Goal: Transaction & Acquisition: Purchase product/service

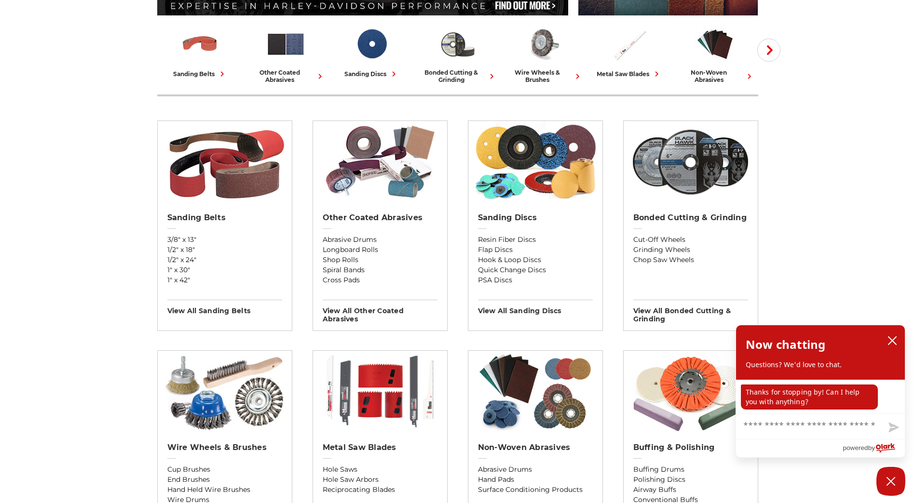
scroll to position [193, 0]
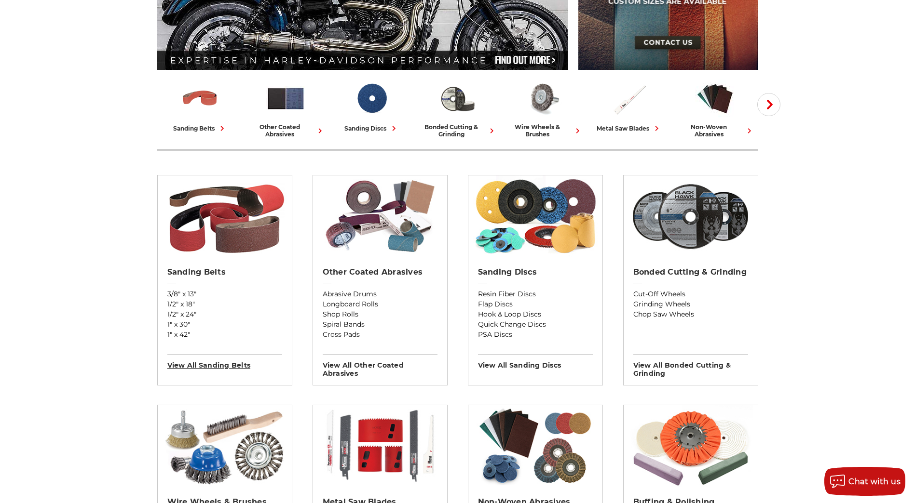
click at [215, 362] on h3 "View All sanding belts" at bounding box center [224, 361] width 115 height 15
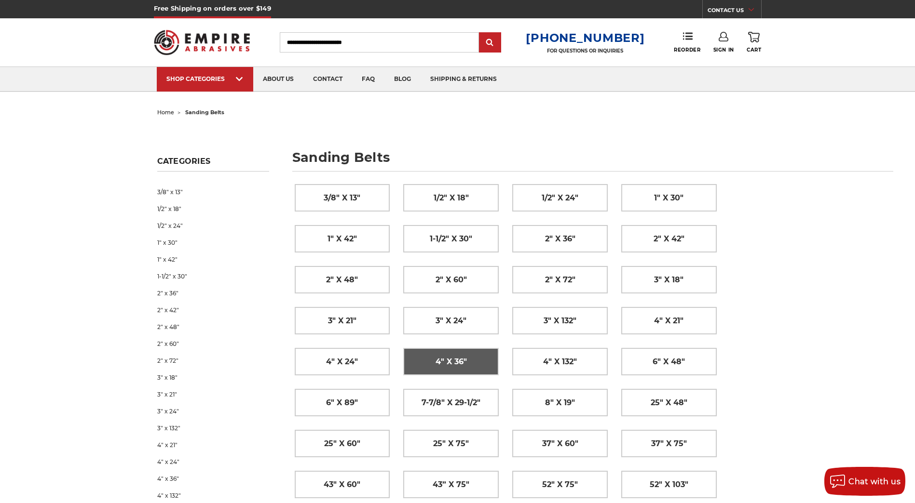
click at [449, 360] on span "4" x 36"" at bounding box center [450, 362] width 31 height 16
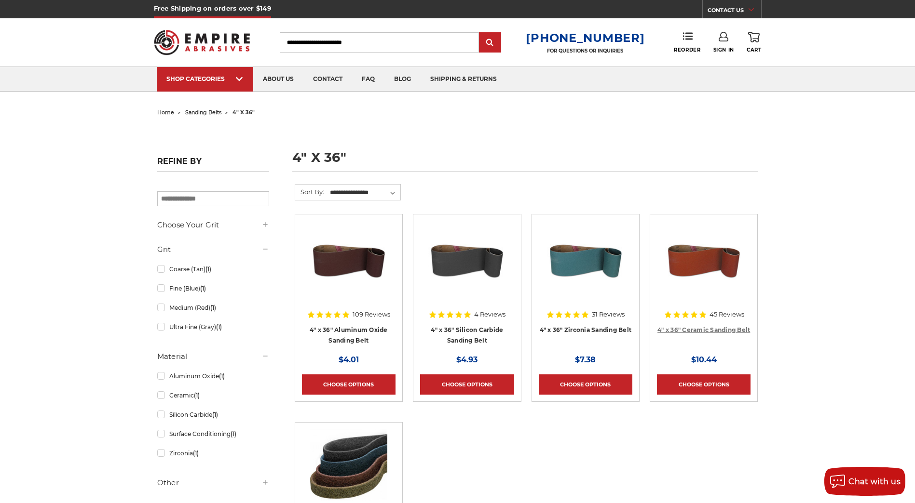
click at [707, 326] on link "4" x 36" Ceramic Sanding Belt" at bounding box center [703, 329] width 93 height 7
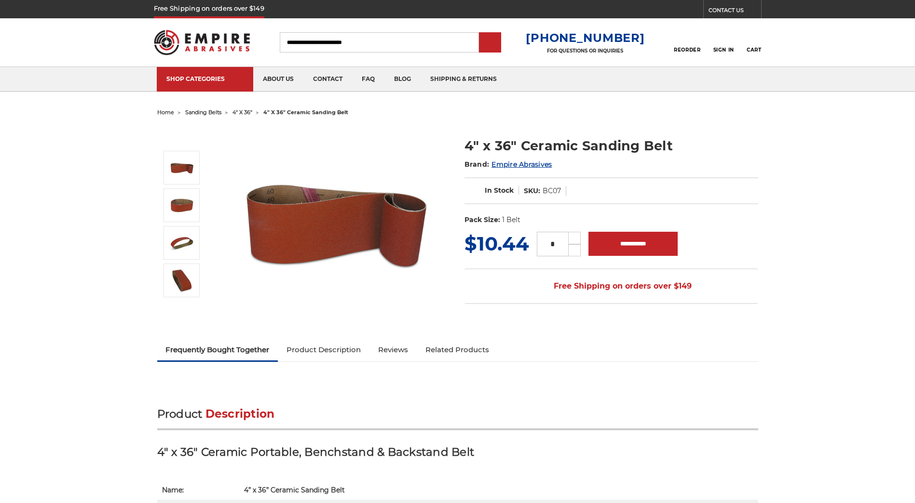
click at [703, 340] on ul "Frequently Bought Together Product Description Reviews Related Products" at bounding box center [457, 351] width 601 height 23
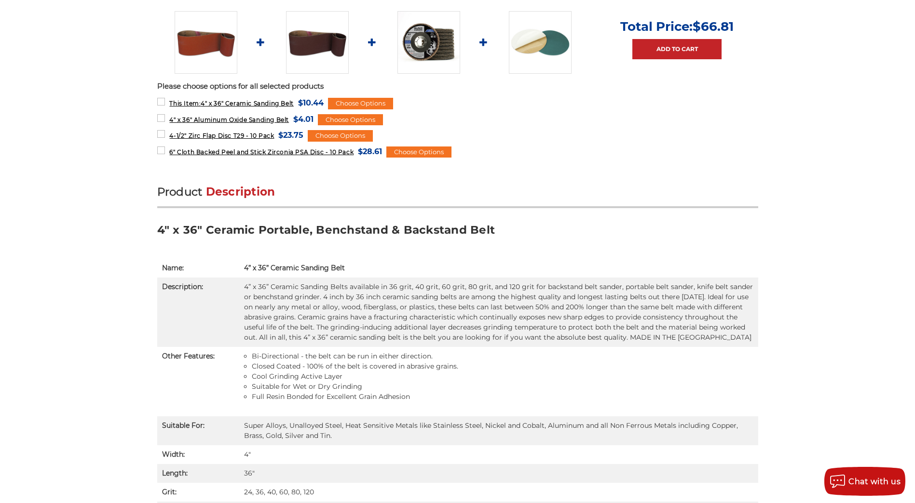
scroll to position [434, 0]
